Goal: Find specific page/section: Find specific page/section

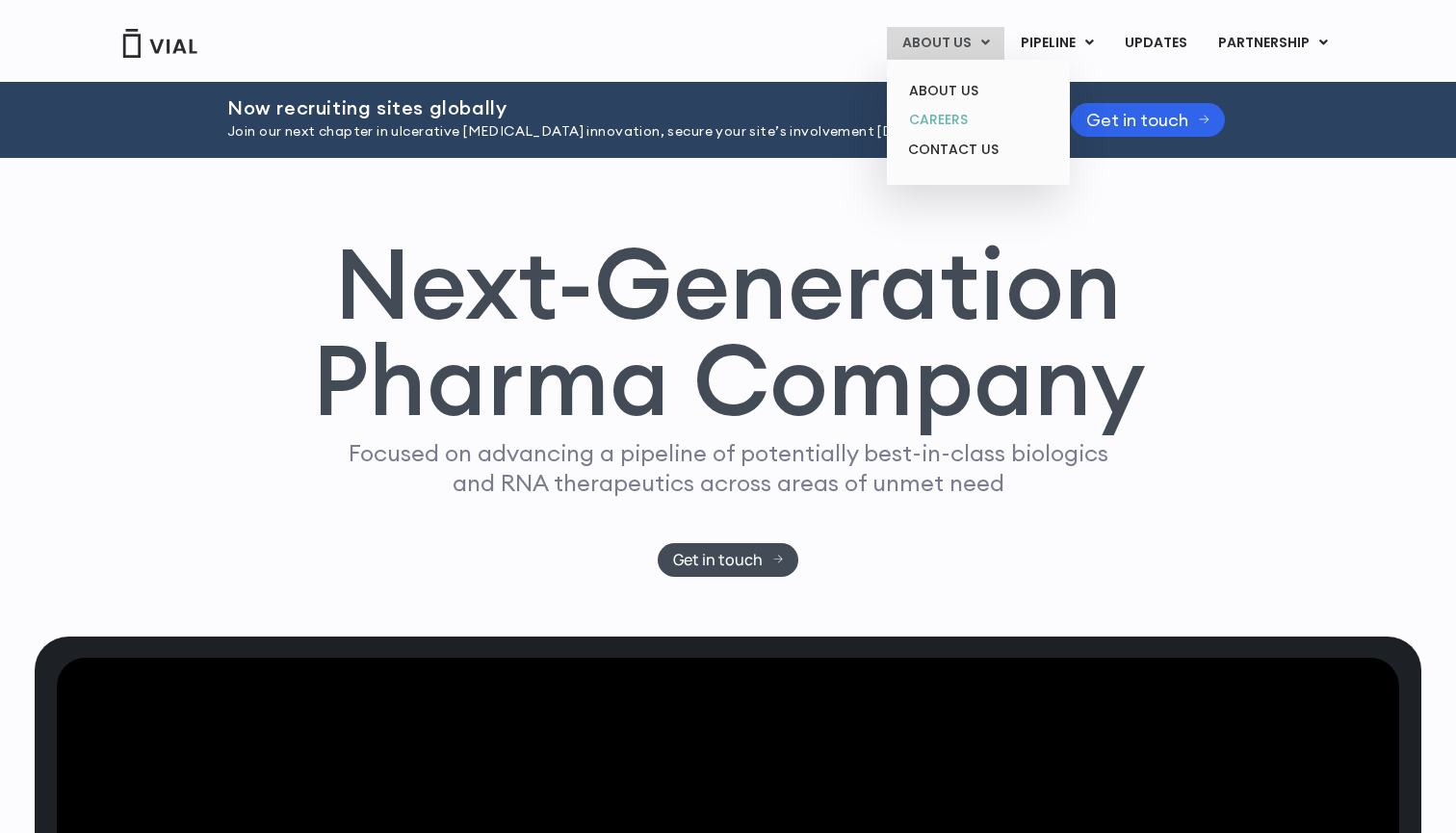
click at [957, 113] on link "CAREERS" at bounding box center [978, 120] width 169 height 30
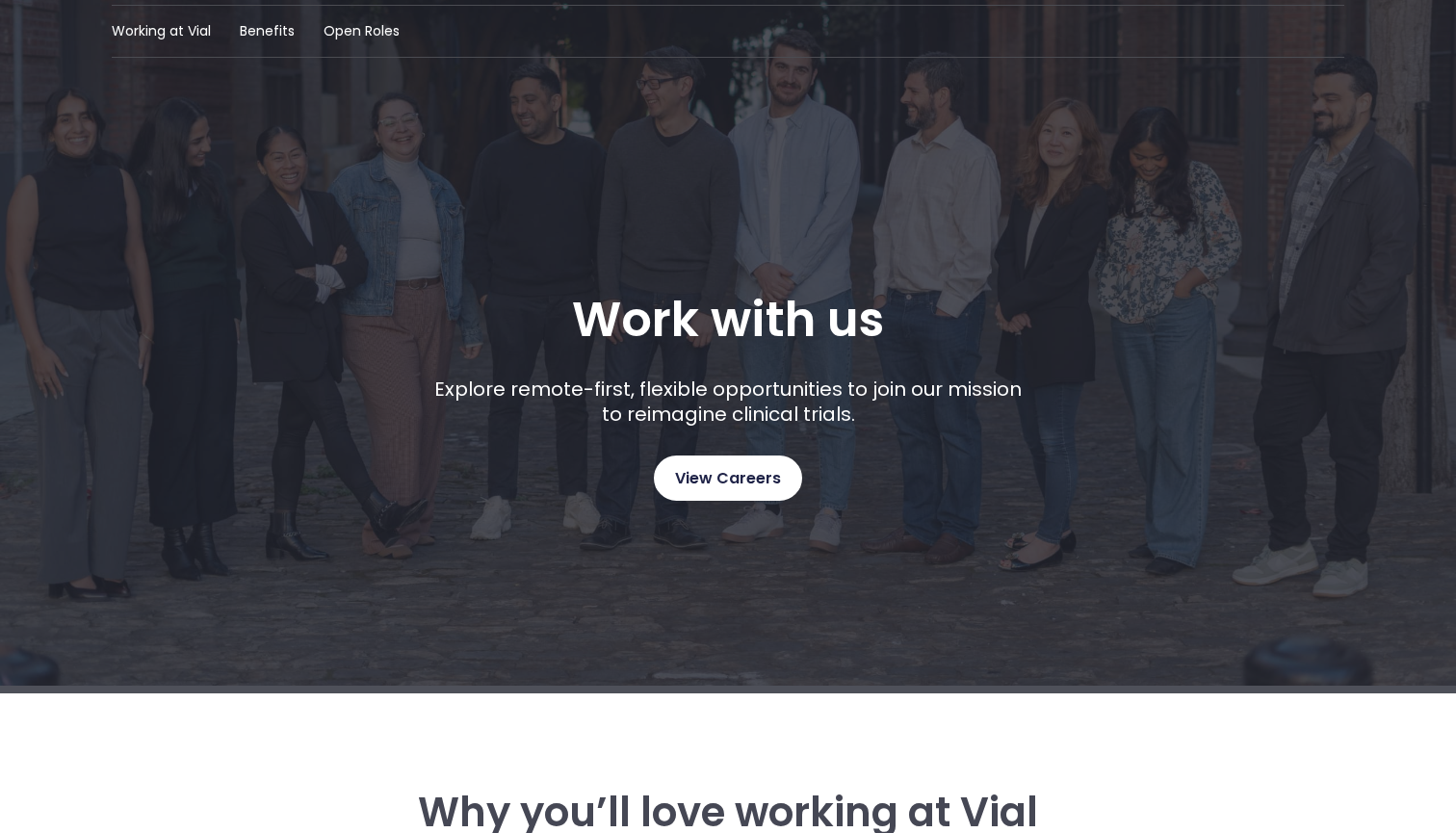
scroll to position [104, 0]
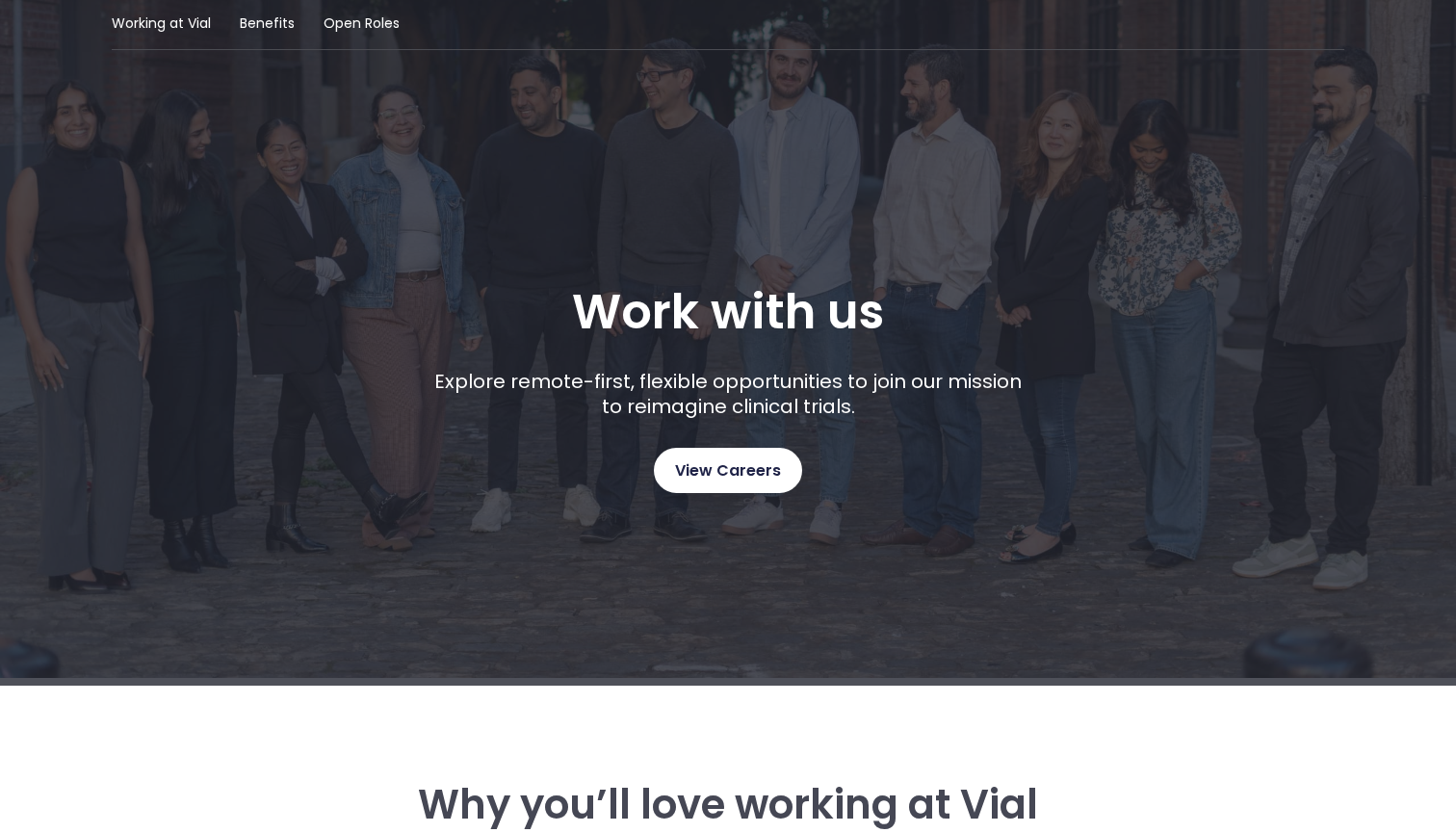
click at [729, 462] on span "View Careers" at bounding box center [728, 471] width 106 height 25
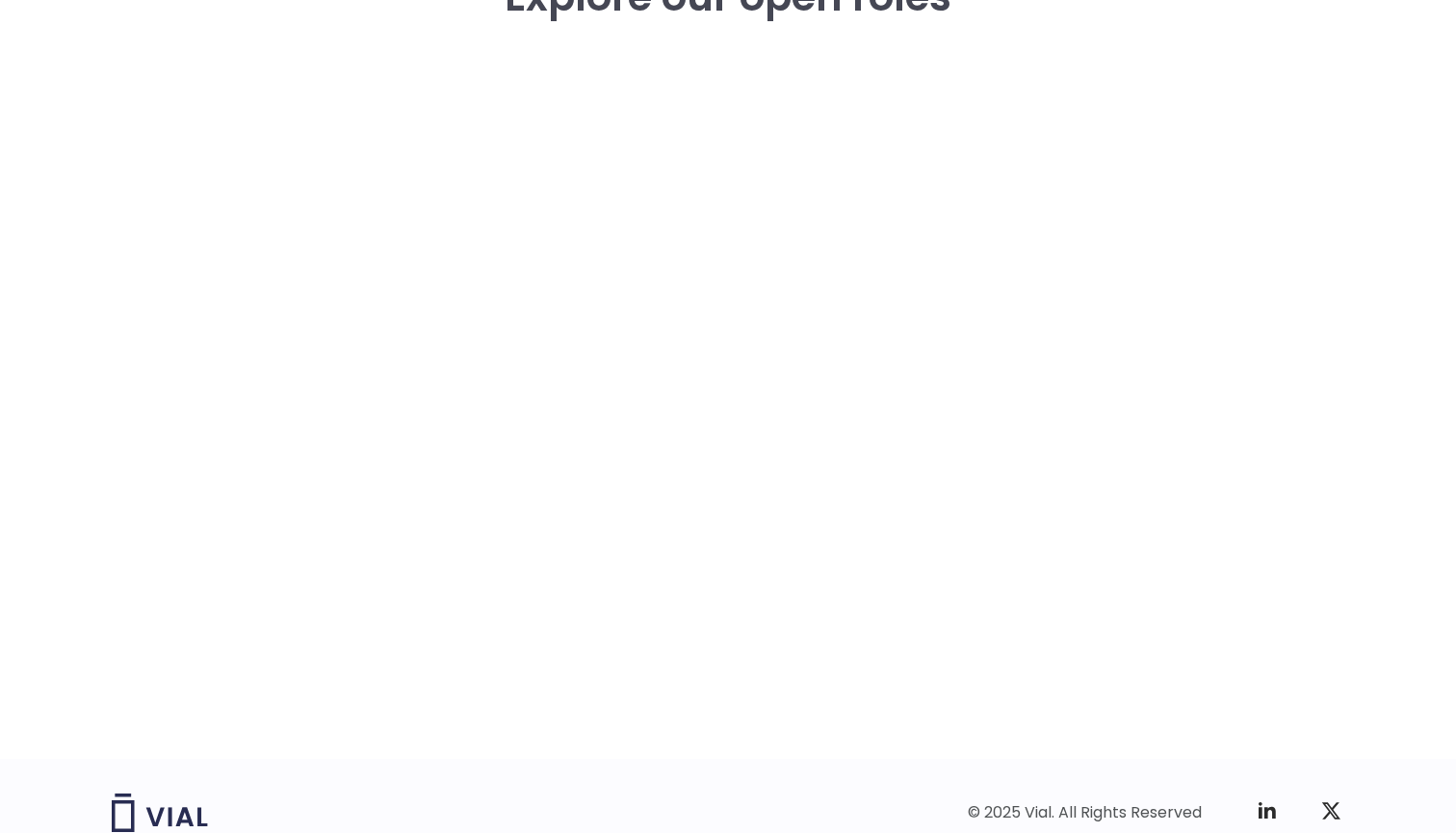
scroll to position [2893, 0]
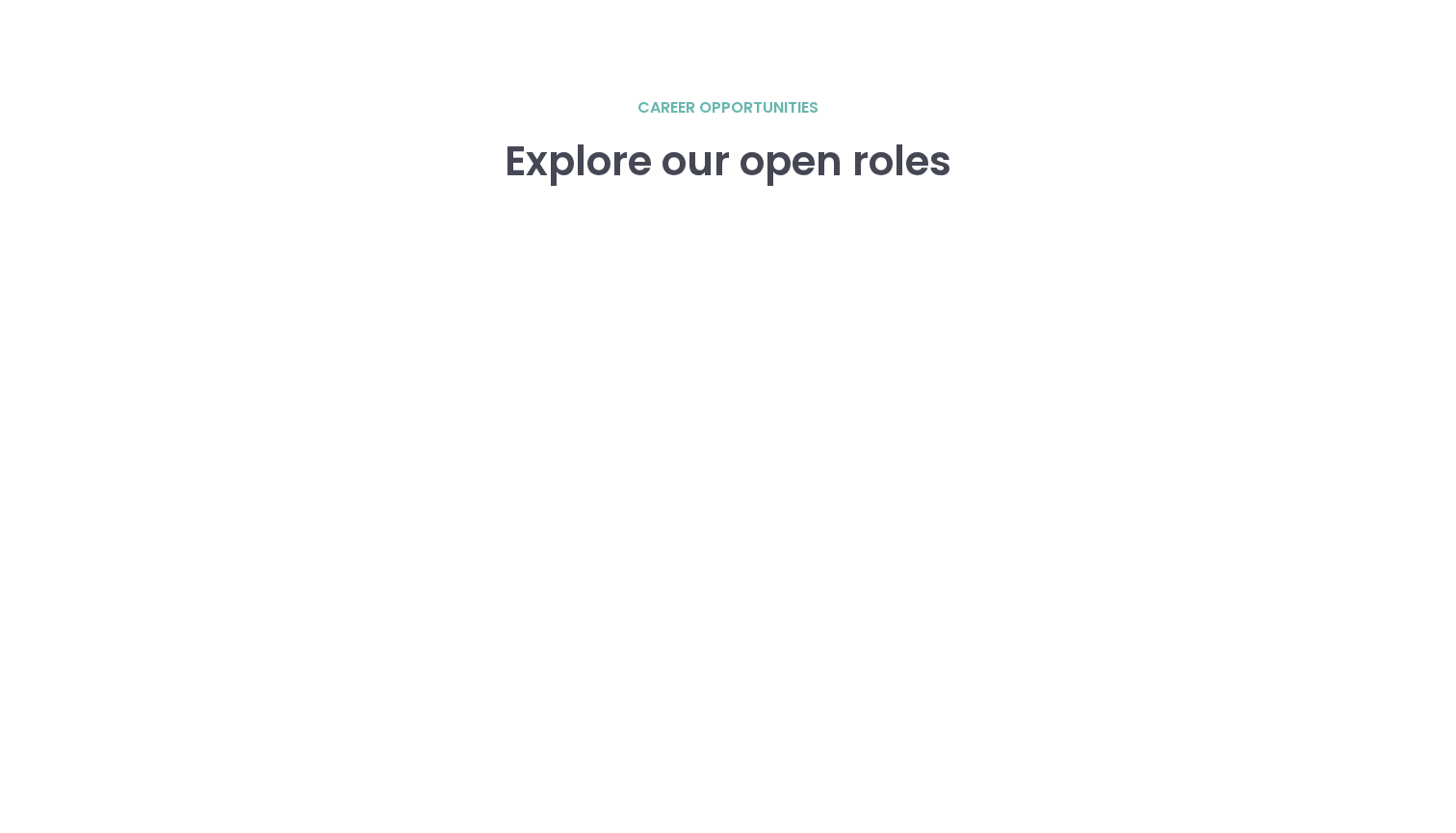
scroll to position [2656, 0]
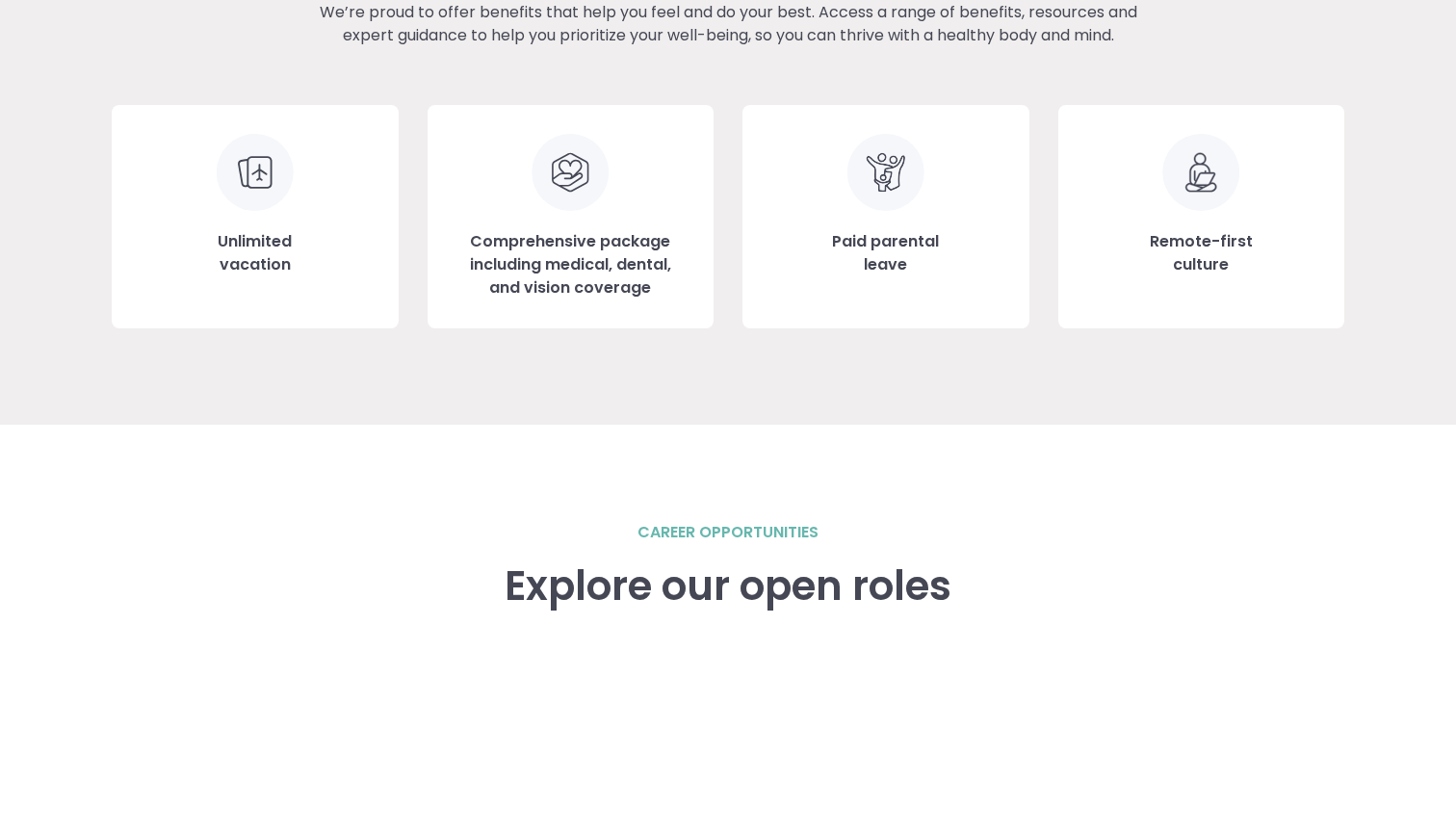
scroll to position [2293, 0]
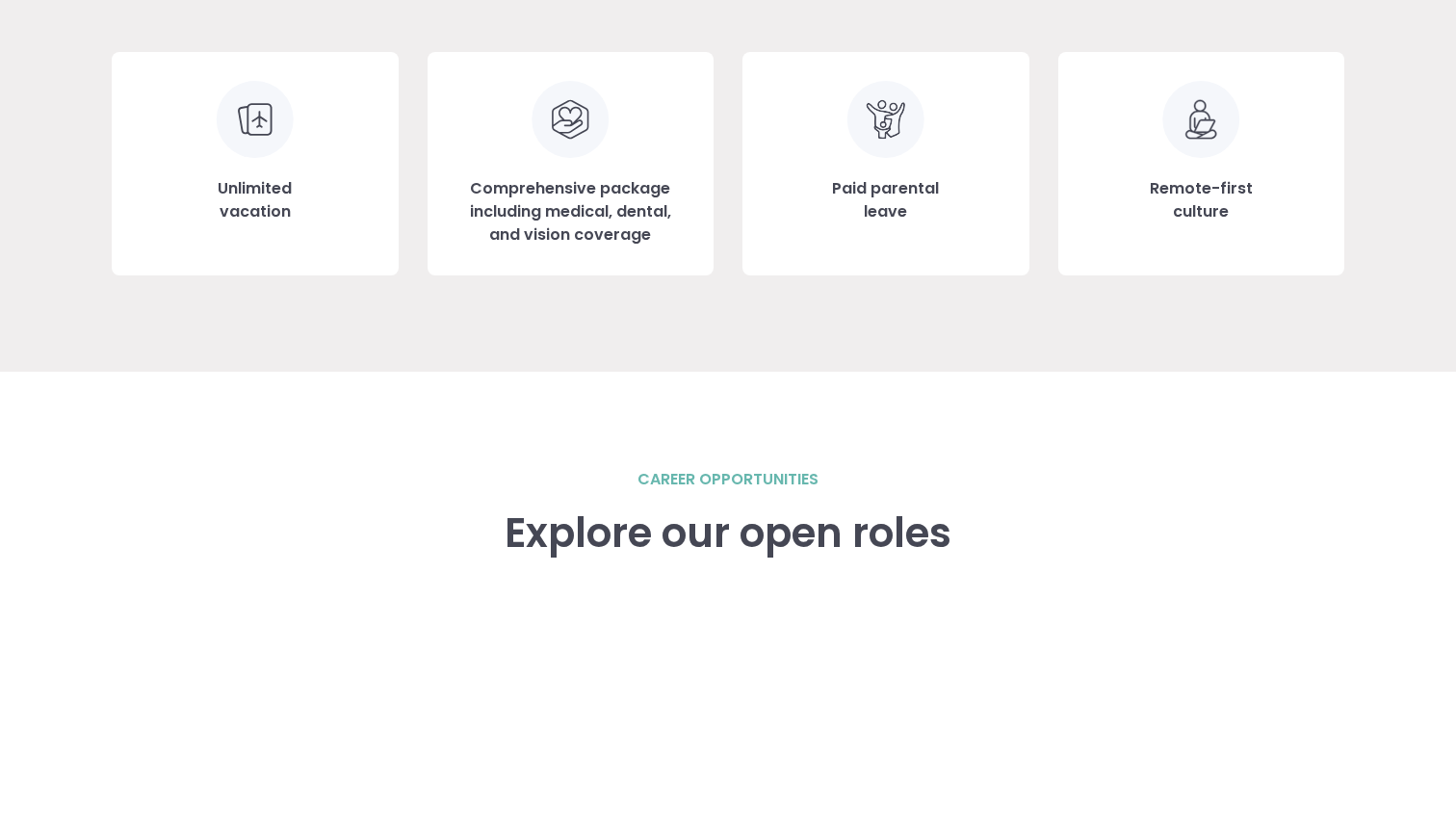
click at [730, 482] on h2 "career opportunities" at bounding box center [728, 480] width 181 height 23
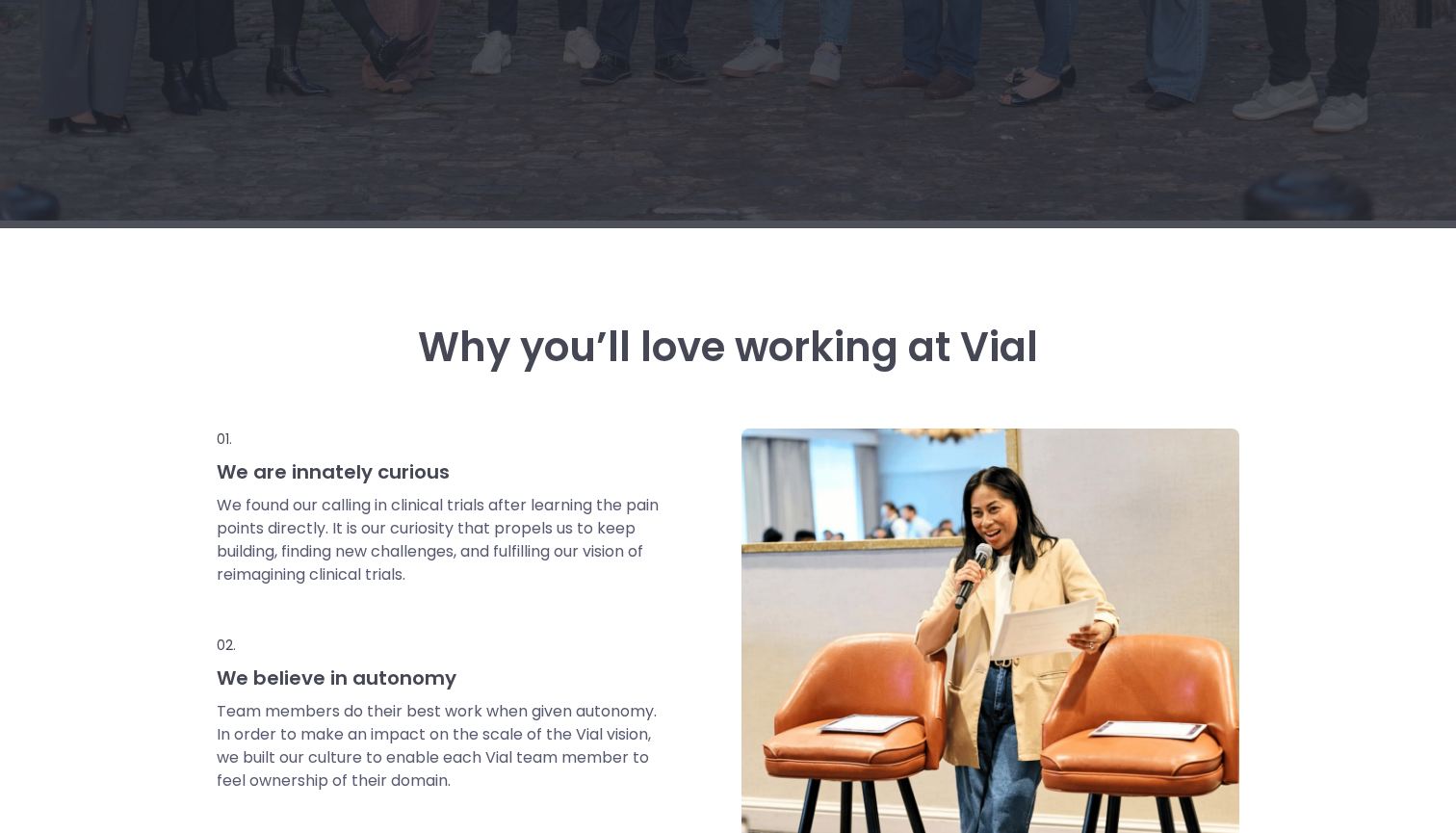
scroll to position [538, 0]
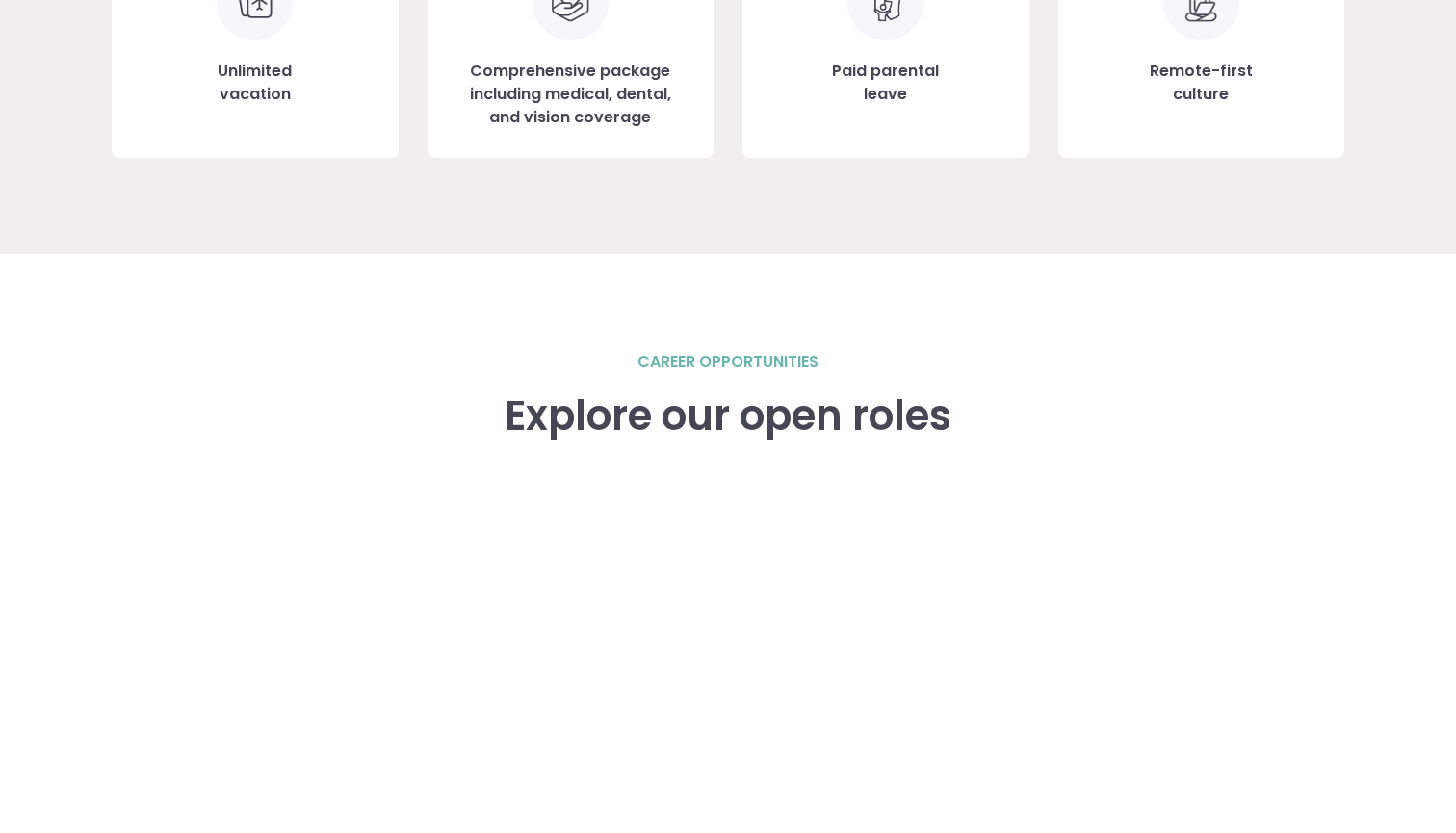
scroll to position [2761, 0]
